Goal: Information Seeking & Learning: Understand process/instructions

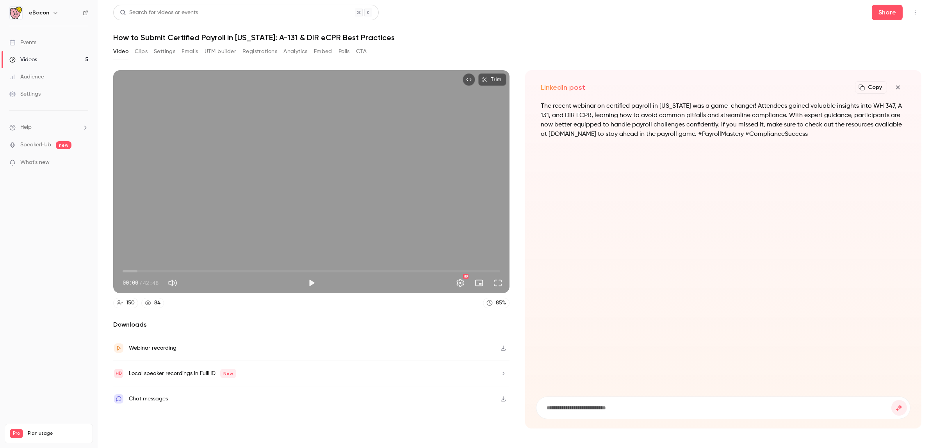
click at [900, 86] on icon "button" at bounding box center [897, 87] width 9 height 6
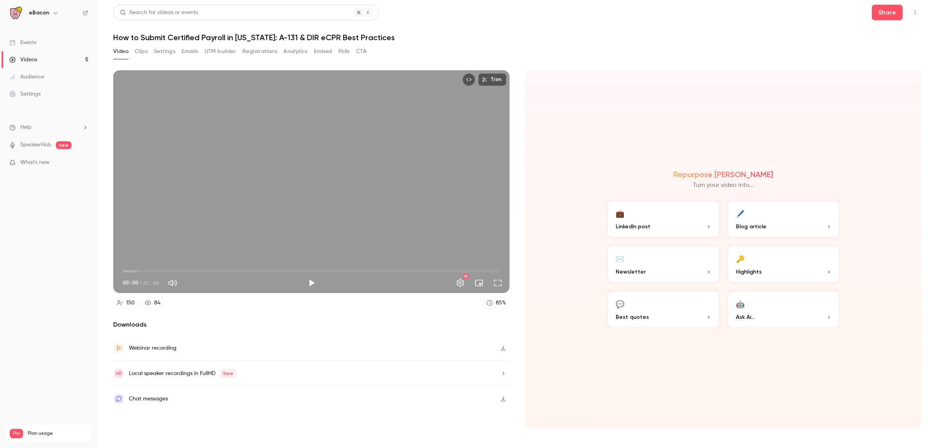
click at [777, 260] on button "🔑 Highlights" at bounding box center [784, 264] width 114 height 39
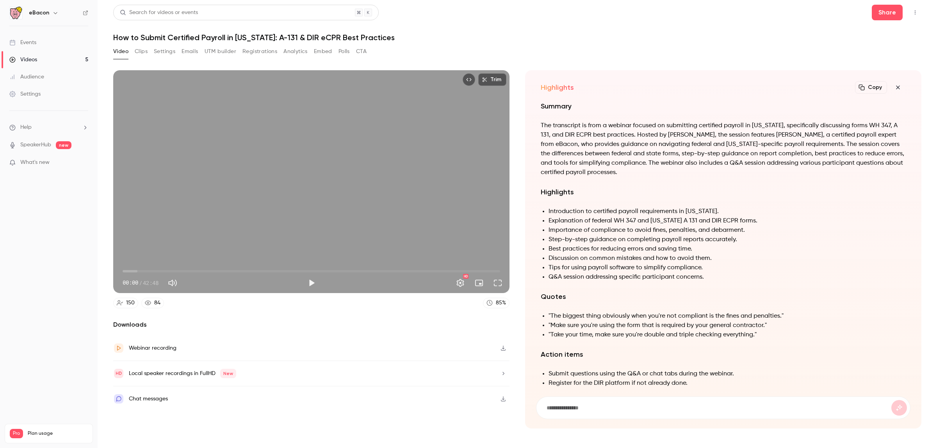
scroll to position [-115, 0]
click at [777, 260] on li "Discussion on common mistakes and how to avoid them." at bounding box center [727, 258] width 357 height 9
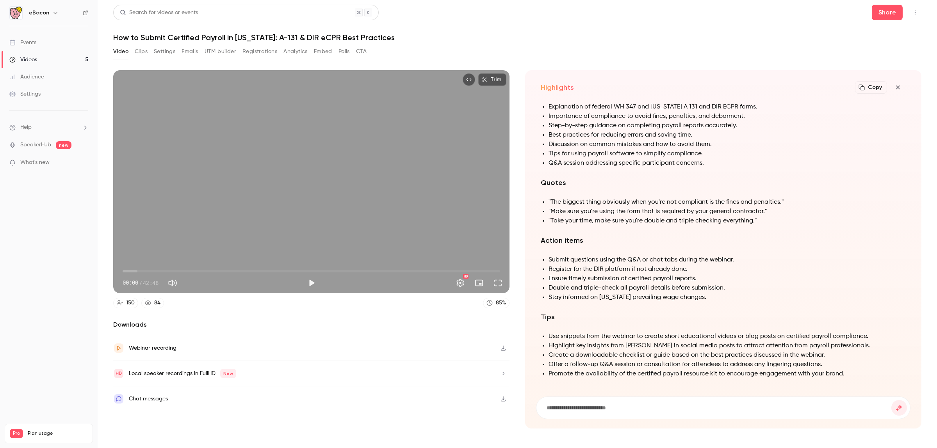
scroll to position [0, 0]
click at [606, 408] on input at bounding box center [719, 408] width 346 height 9
type input "**********"
click at [891, 400] on button "submit" at bounding box center [899, 408] width 16 height 16
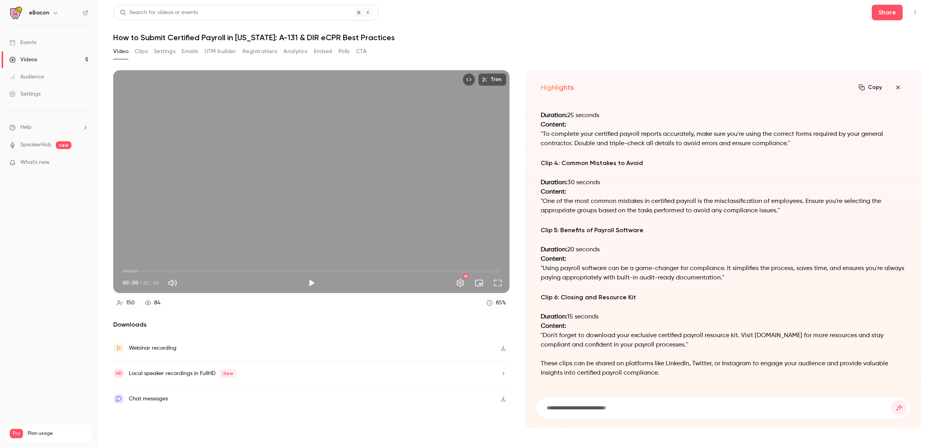
click at [577, 421] on div "Highlights Copy Turn your video into... Certainly! Here are some suggested clip…" at bounding box center [723, 249] width 396 height 358
click at [585, 404] on input at bounding box center [719, 408] width 346 height 9
type input "**********"
click at [891, 400] on button "submit" at bounding box center [899, 408] width 16 height 16
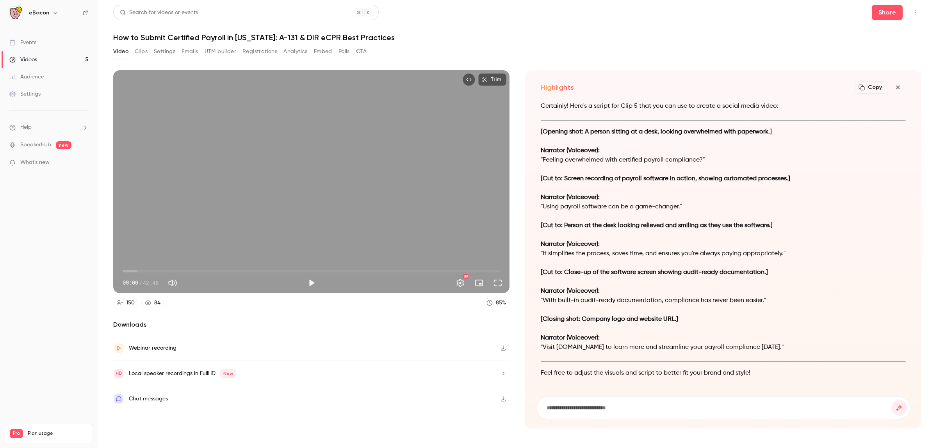
click at [145, 53] on button "Clips" at bounding box center [141, 51] width 13 height 12
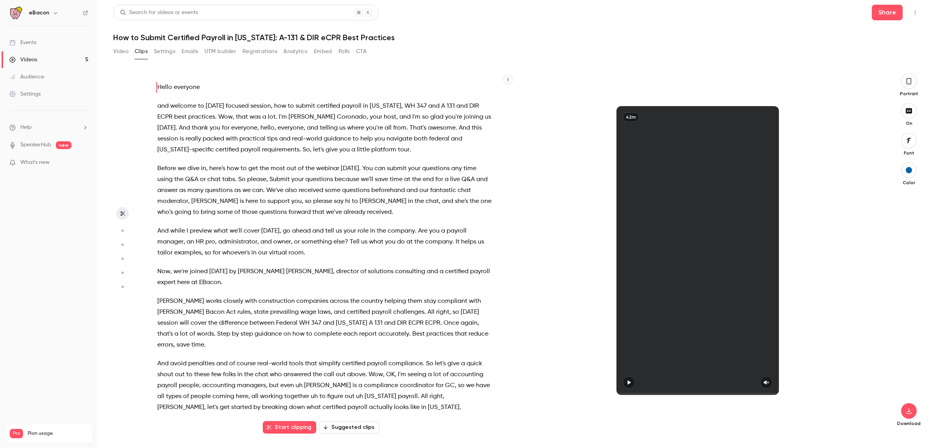
click at [337, 423] on button "Suggested clips" at bounding box center [349, 427] width 60 height 12
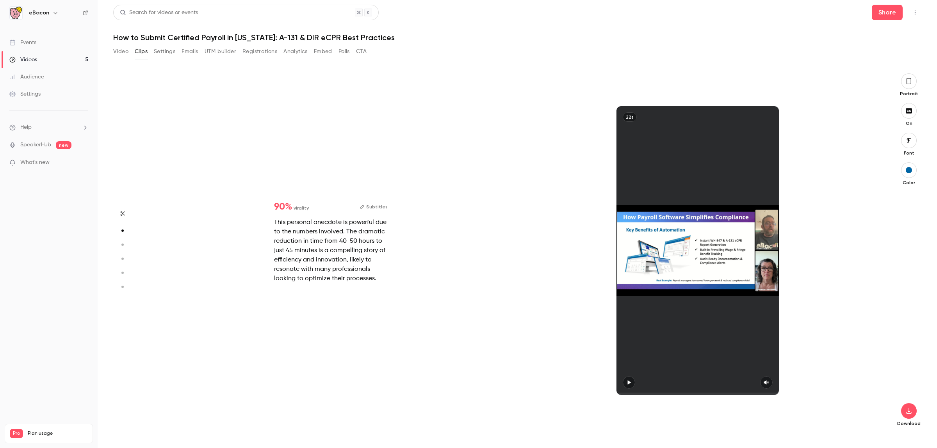
scroll to position [361, 0]
click at [628, 385] on div at bounding box center [698, 250] width 162 height 289
click at [631, 382] on div at bounding box center [698, 250] width 162 height 289
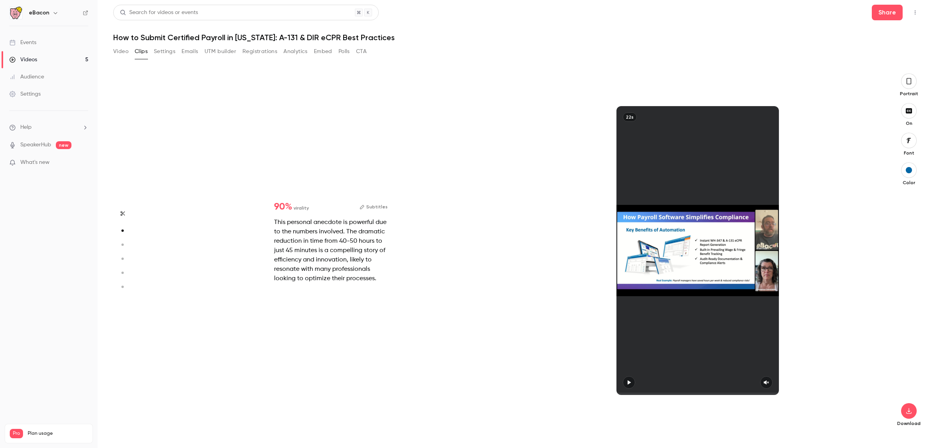
click at [631, 382] on div at bounding box center [698, 250] width 162 height 289
click at [121, 216] on icon "button" at bounding box center [122, 213] width 6 height 5
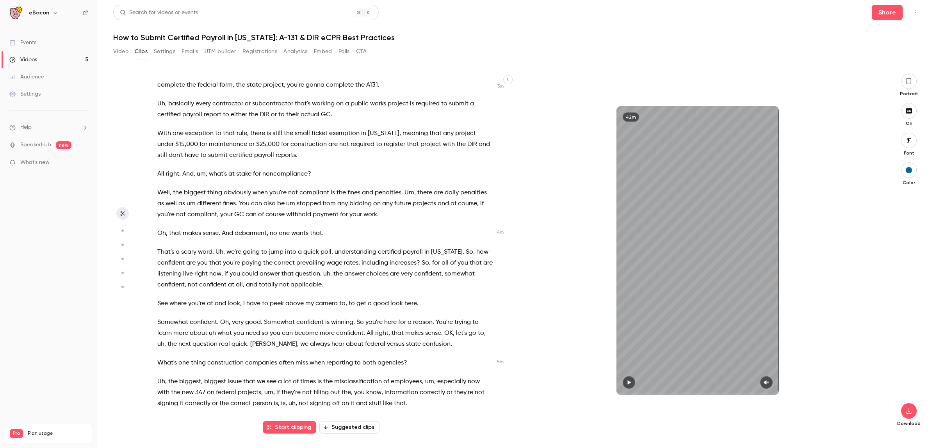
scroll to position [369, 0]
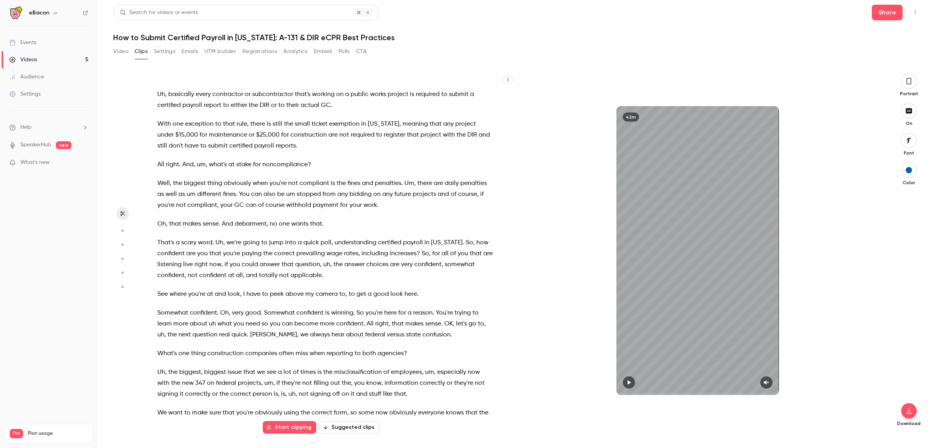
click at [365, 431] on button "Suggested clips" at bounding box center [349, 427] width 60 height 12
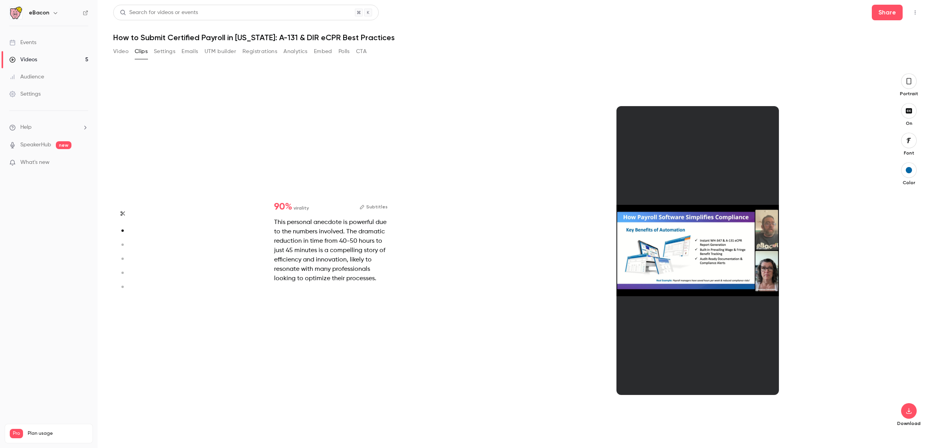
scroll to position [361, 0]
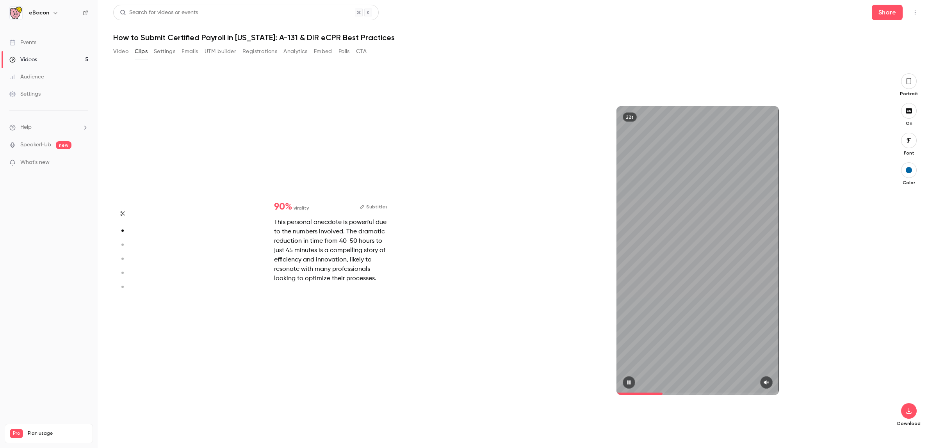
click at [767, 380] on icon "button" at bounding box center [766, 382] width 6 height 5
click at [626, 387] on button "button" at bounding box center [629, 382] width 12 height 12
click at [621, 391] on span at bounding box center [698, 394] width 162 height 12
click at [627, 378] on button "button" at bounding box center [629, 382] width 12 height 12
click at [907, 407] on button "button" at bounding box center [909, 411] width 16 height 16
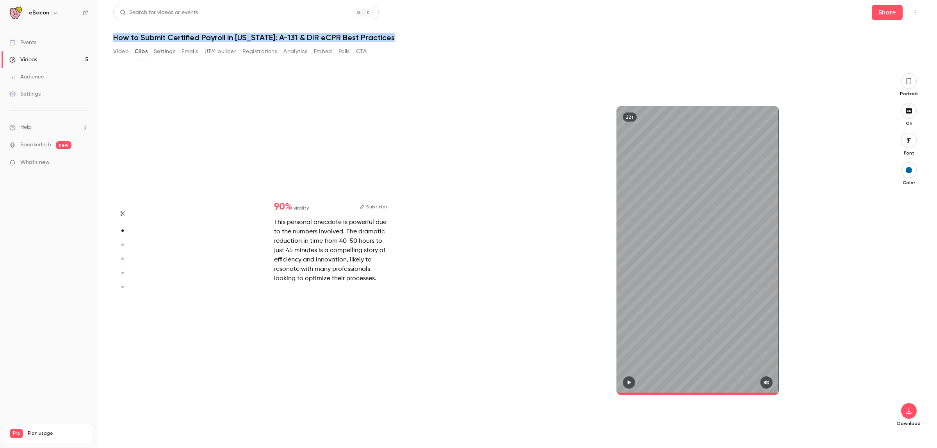
drag, startPoint x: 402, startPoint y: 36, endPoint x: 100, endPoint y: 34, distance: 302.2
click at [100, 34] on main "Search for videos or events Share How to Submit Certified Payroll in [US_STATE]…" at bounding box center [518, 224] width 840 height 448
copy h1 "How to Submit Certified Payroll in [US_STATE]: A-131 & DIR eCPR Best Practices"
type input "****"
